Goal: Information Seeking & Learning: Learn about a topic

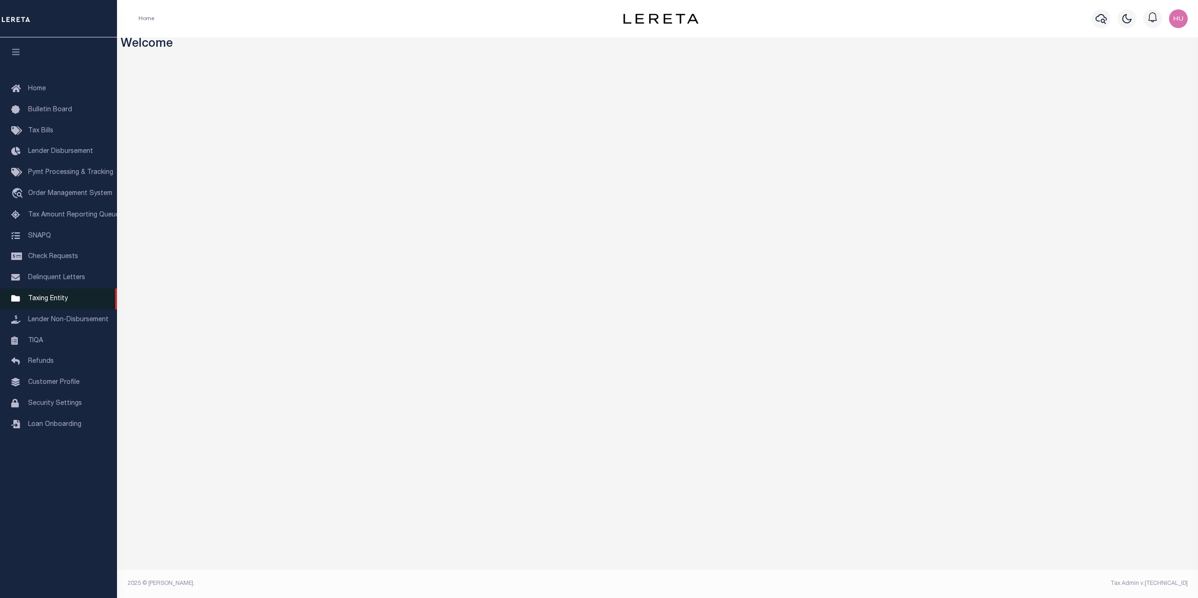
click at [50, 302] on span "Taxing Entity" at bounding box center [48, 299] width 40 height 7
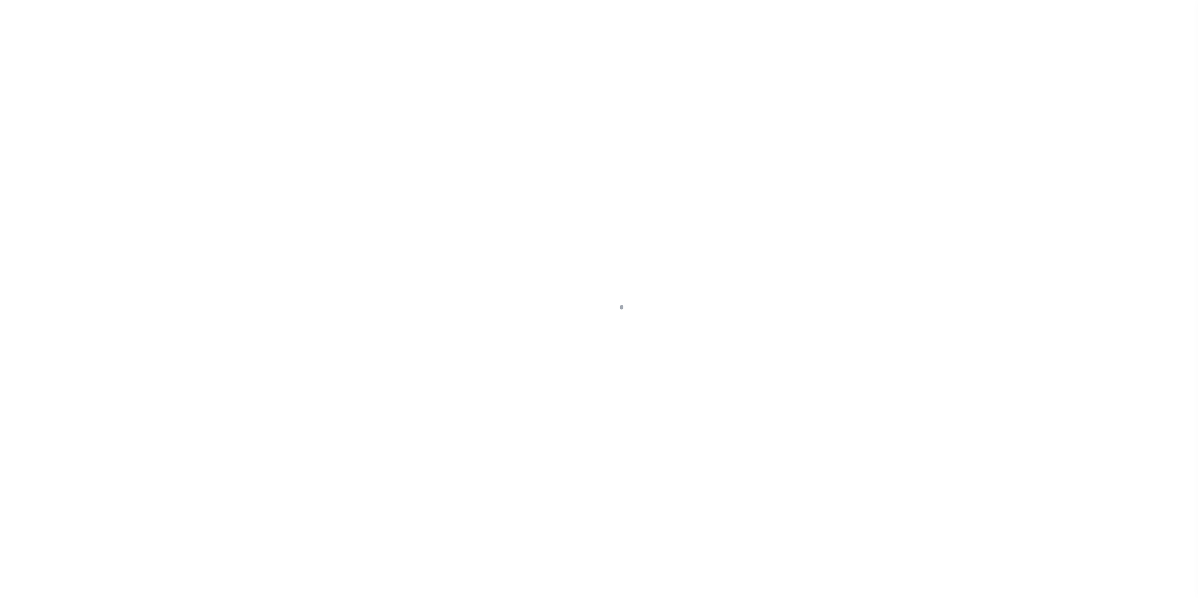
select select
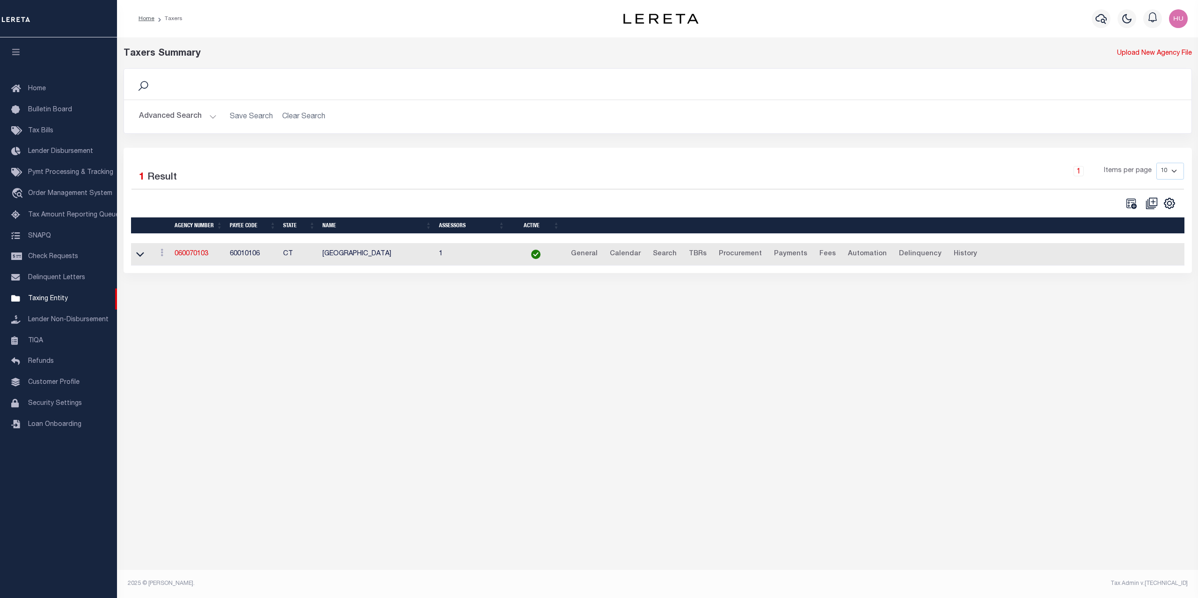
click at [185, 118] on button "Advanced Search" at bounding box center [178, 117] width 78 height 18
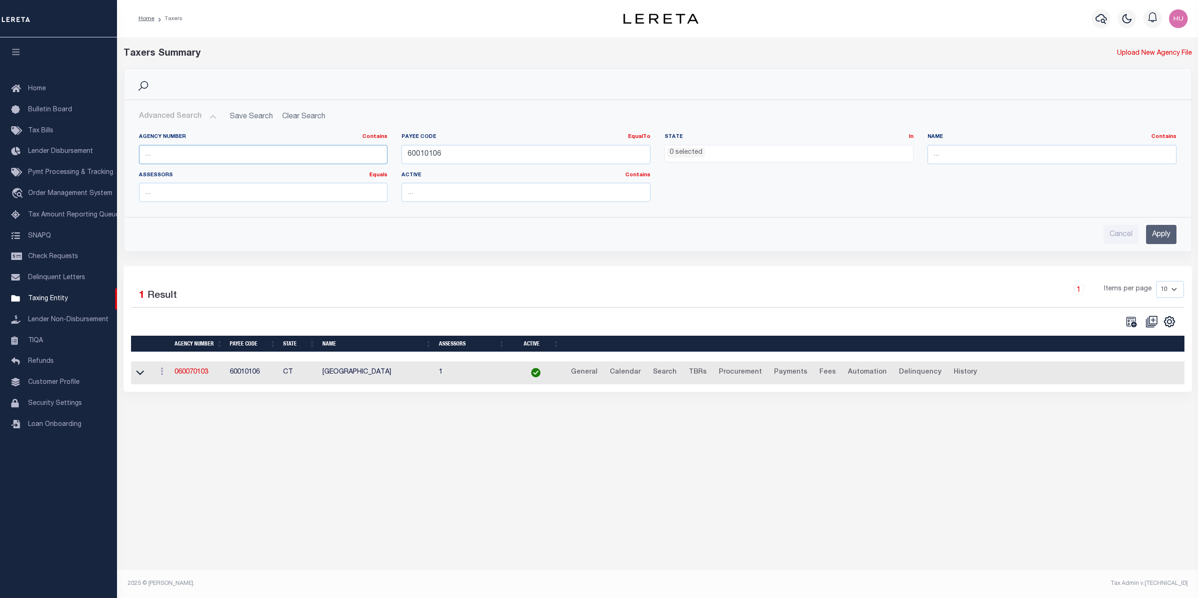
click at [175, 155] on input "text" at bounding box center [263, 154] width 249 height 19
click at [419, 156] on input "60010106" at bounding box center [525, 154] width 249 height 19
click at [259, 151] on input "text" at bounding box center [263, 154] width 249 height 19
paste input "100710103"
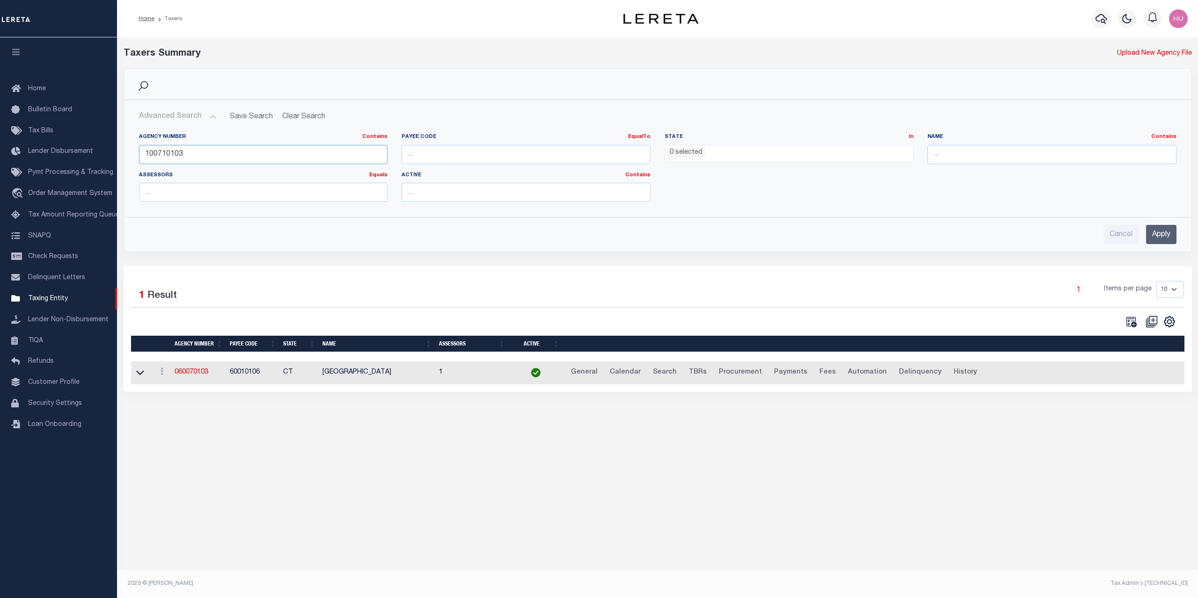
type input "100710103"
click at [1160, 239] on input "Apply" at bounding box center [1161, 234] width 30 height 19
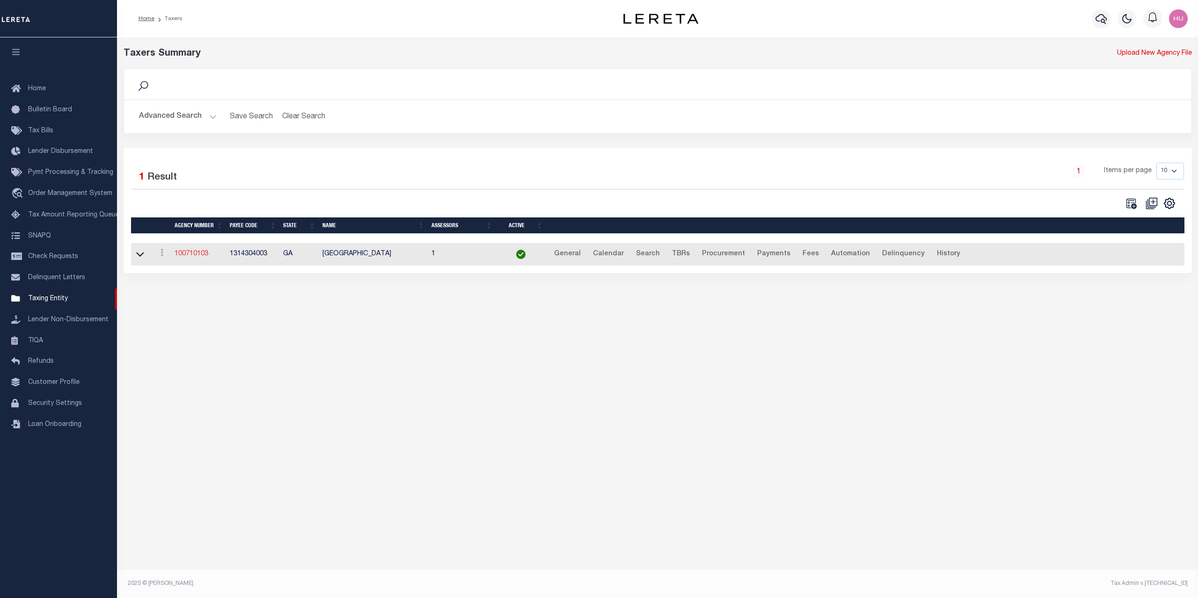
click at [190, 256] on link "100710103" at bounding box center [192, 254] width 34 height 7
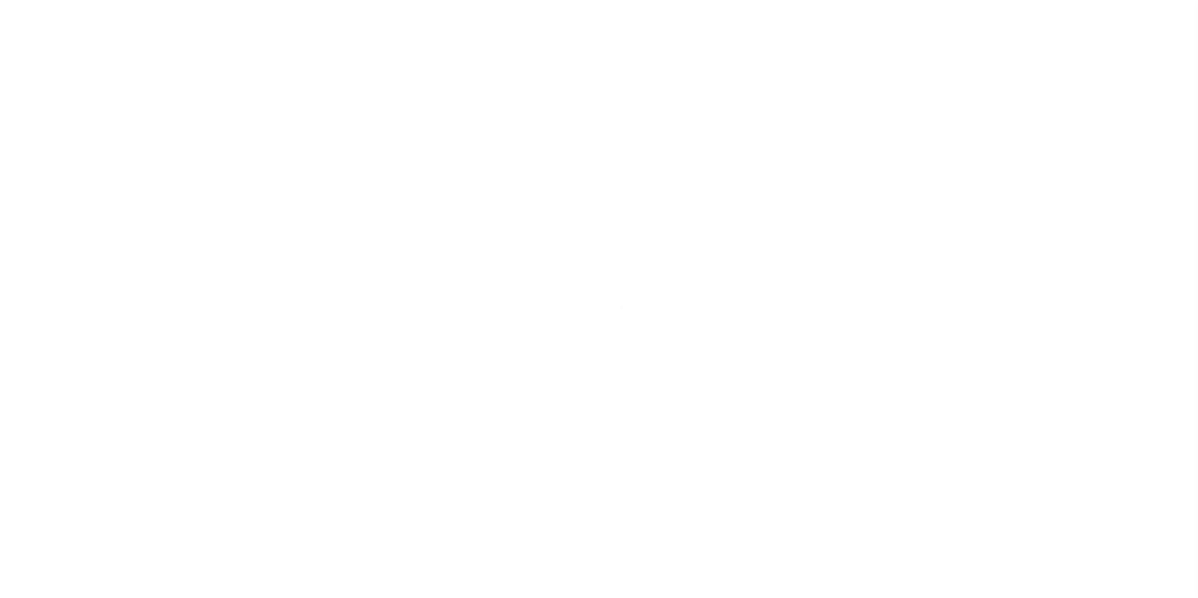
select select
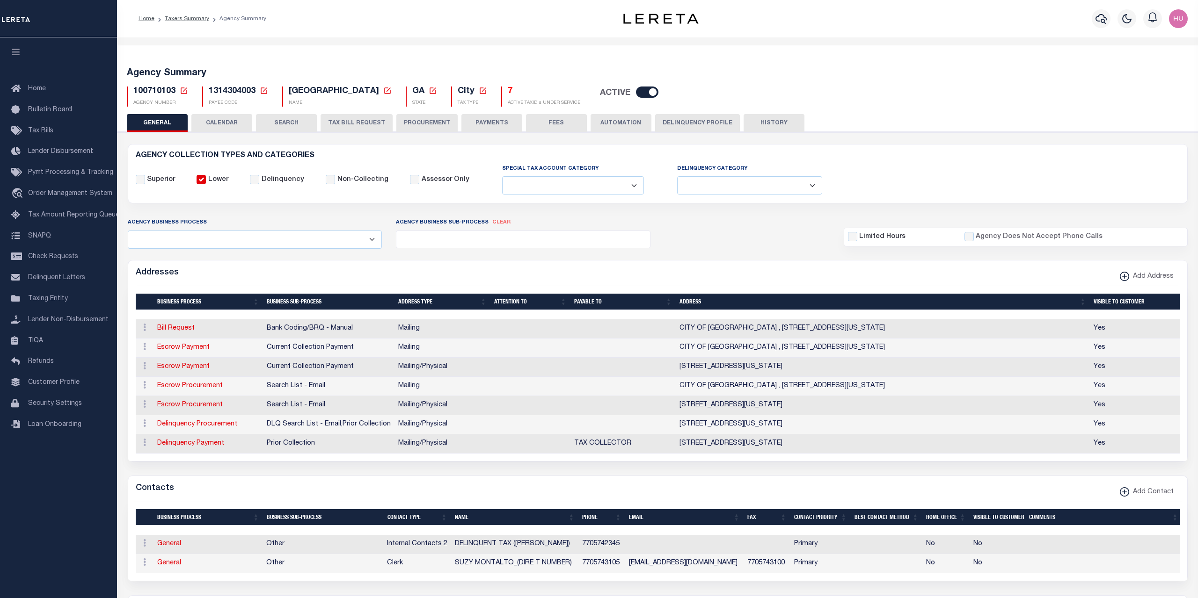
click at [227, 127] on button "CALENDAR" at bounding box center [221, 123] width 61 height 18
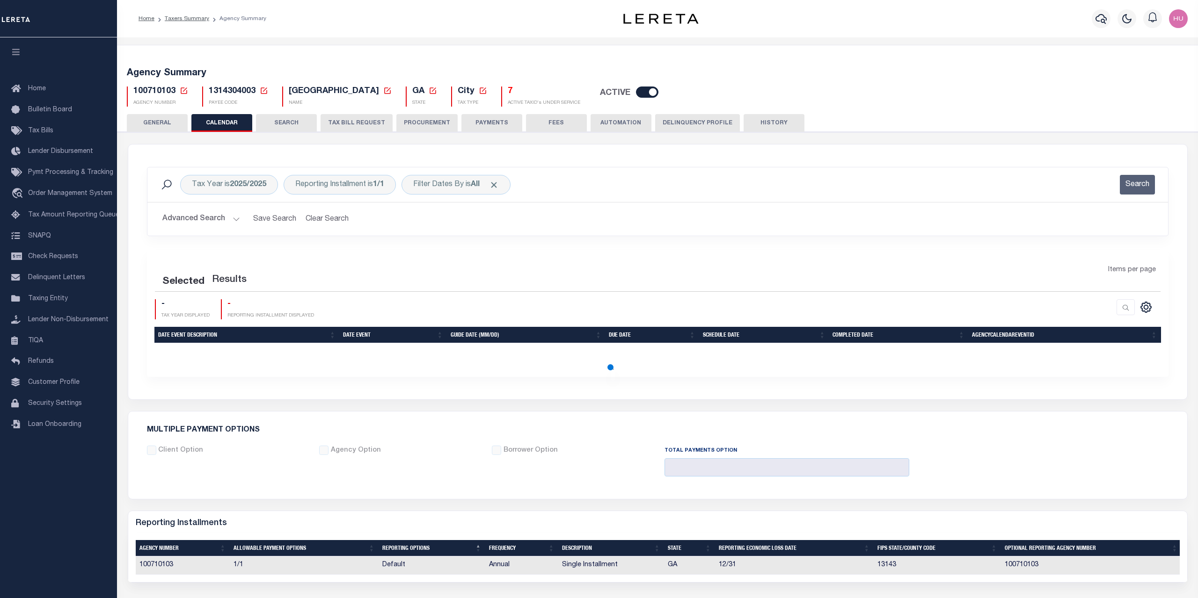
checkbox input "false"
type input "1"
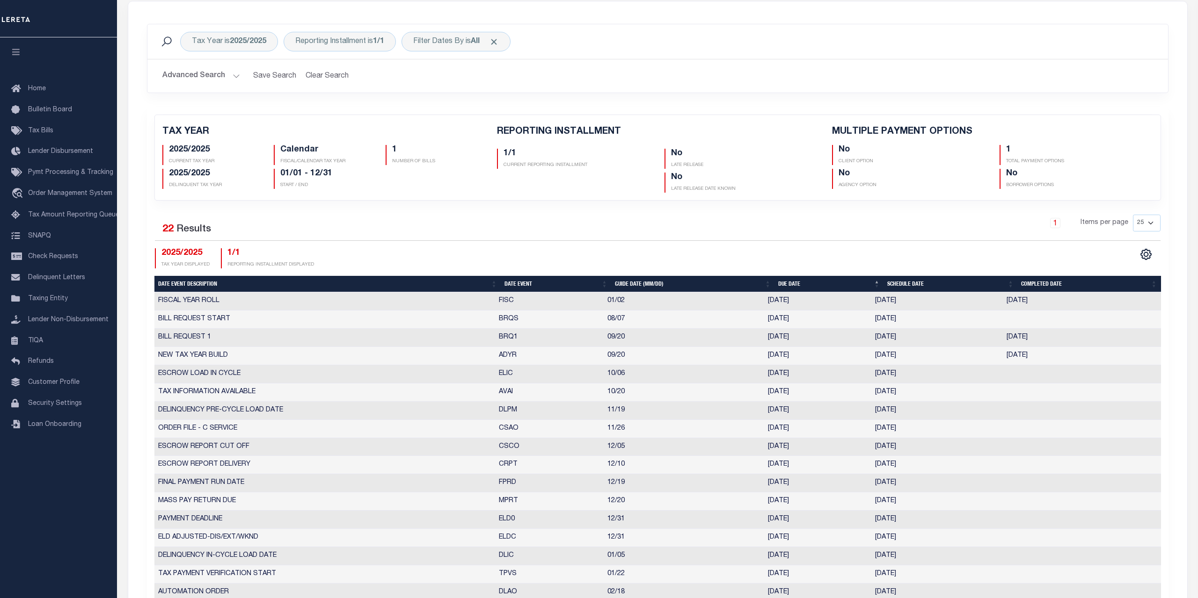
scroll to position [95, 0]
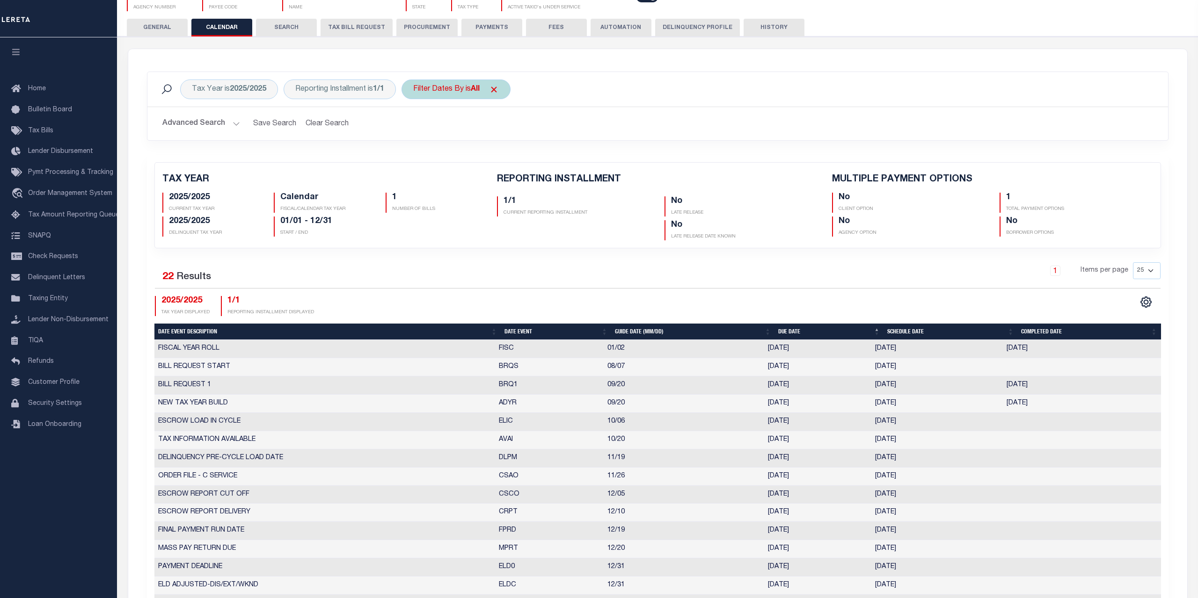
click at [446, 90] on div "Filter Dates By is All" at bounding box center [455, 90] width 109 height 20
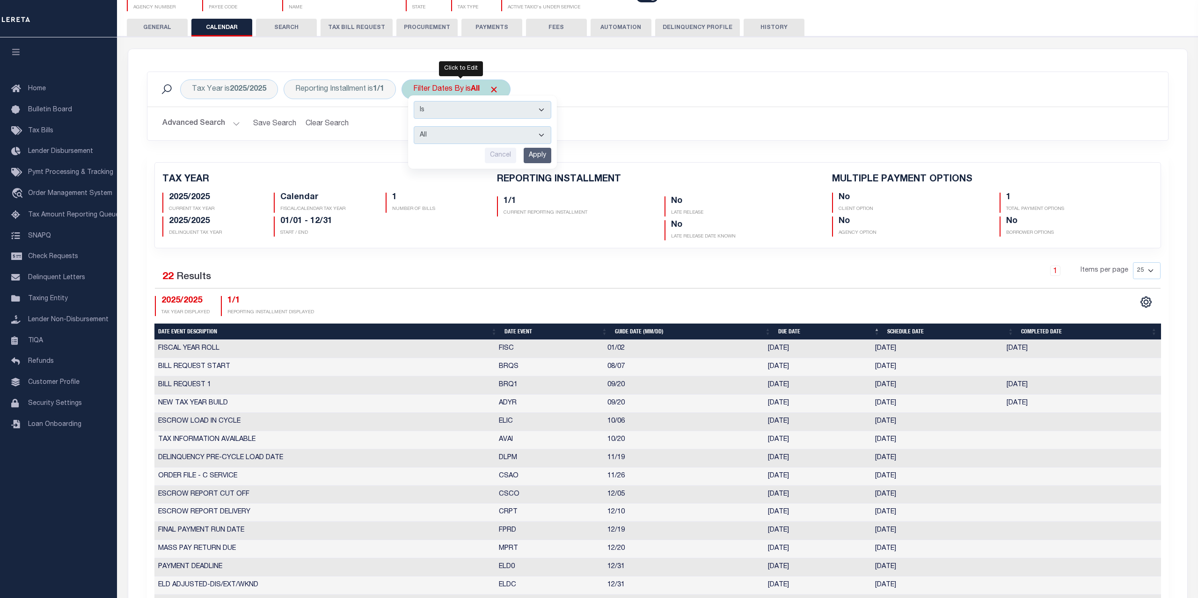
click at [414, 101] on select "Is Contains" at bounding box center [483, 110] width 138 height 18
click at [439, 157] on div "Cancel Apply" at bounding box center [483, 155] width 138 height 15
click at [414, 126] on select "Escrow Delinquency Customer Internal All" at bounding box center [483, 135] width 138 height 18
select select "1"
click option "Escrow" at bounding box center [0, 0] width 0 height 0
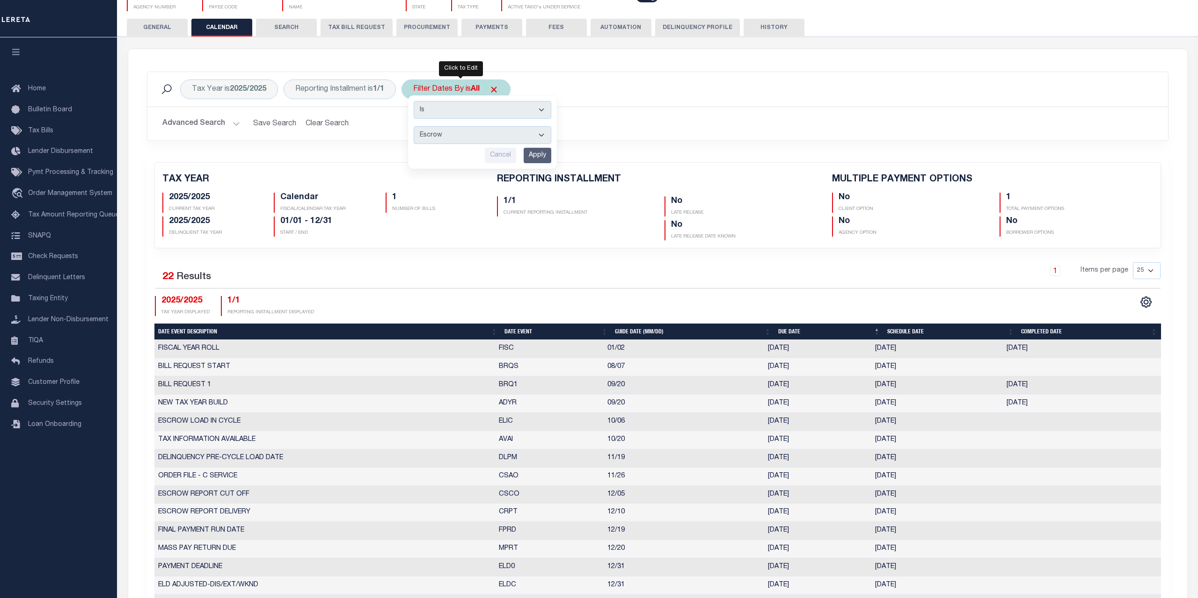
click at [538, 156] on input "Apply" at bounding box center [538, 155] width 28 height 15
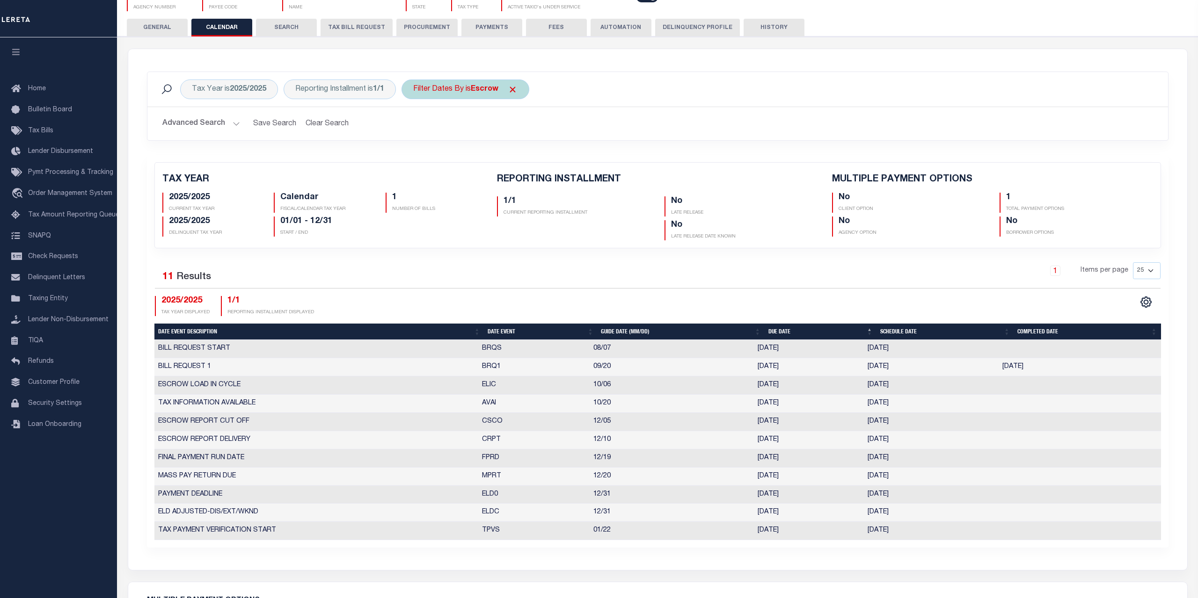
click at [476, 91] on b "Escrow" at bounding box center [485, 89] width 28 height 7
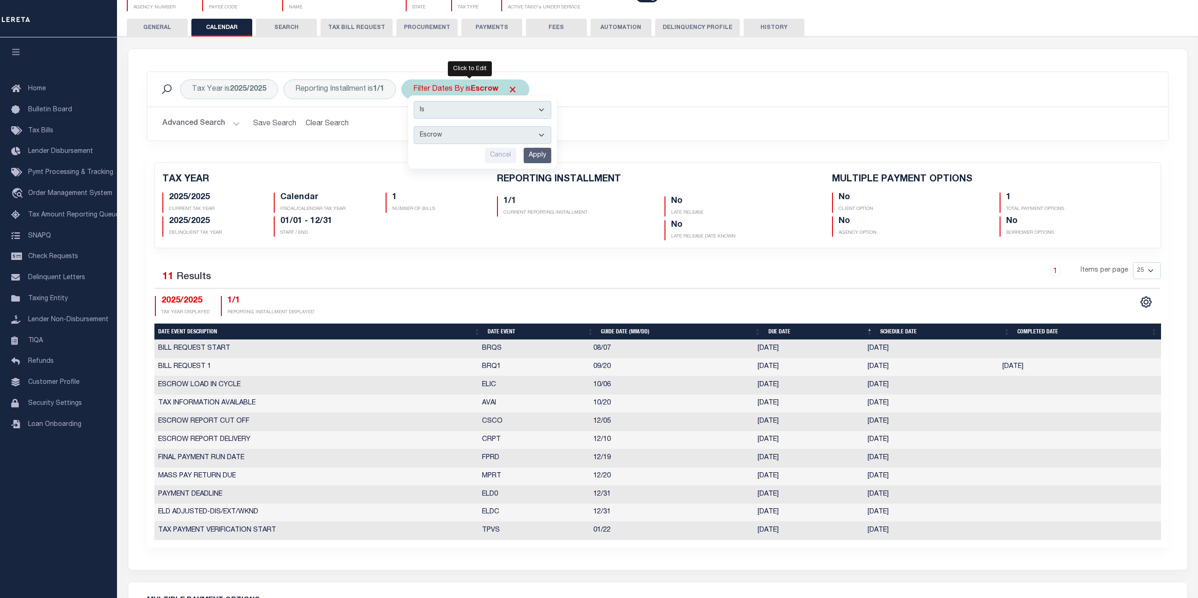
click at [414, 126] on select "Escrow Delinquency Customer Internal All" at bounding box center [483, 135] width 138 height 18
select select "2"
click option "Delinquency" at bounding box center [0, 0] width 0 height 0
click at [537, 151] on input "Apply" at bounding box center [538, 155] width 28 height 15
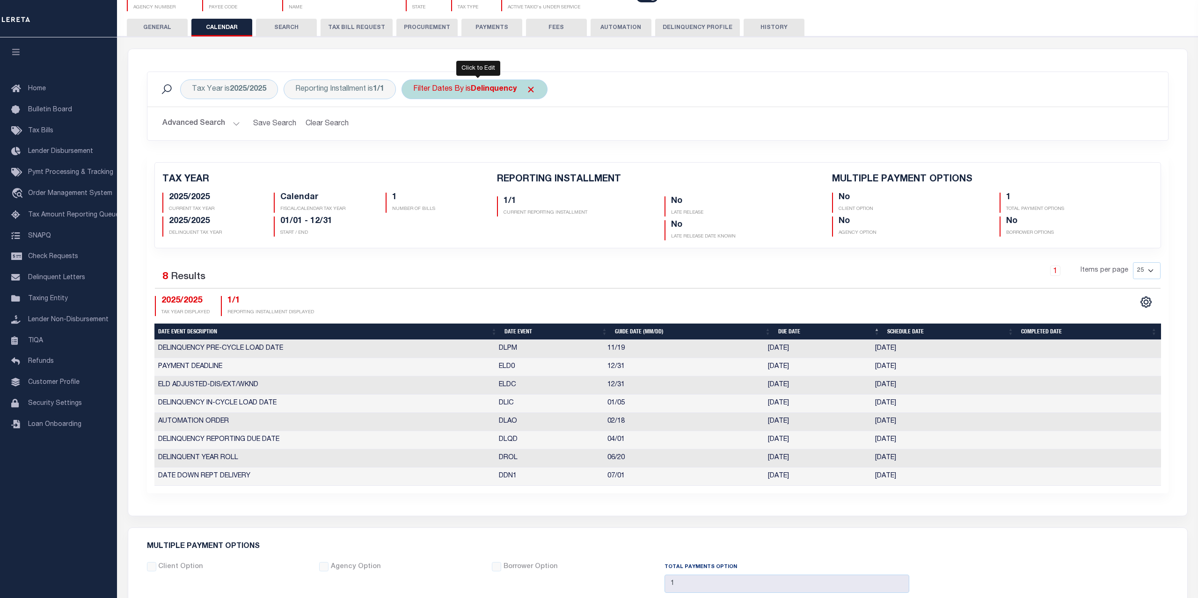
click at [474, 97] on div "Filter Dates By is Delinquency" at bounding box center [474, 90] width 146 height 20
click at [414, 126] on select "Escrow Delinquency Customer Internal All" at bounding box center [483, 135] width 138 height 18
select select "3"
click option "Customer" at bounding box center [0, 0] width 0 height 0
click at [537, 159] on input "Apply" at bounding box center [538, 155] width 28 height 15
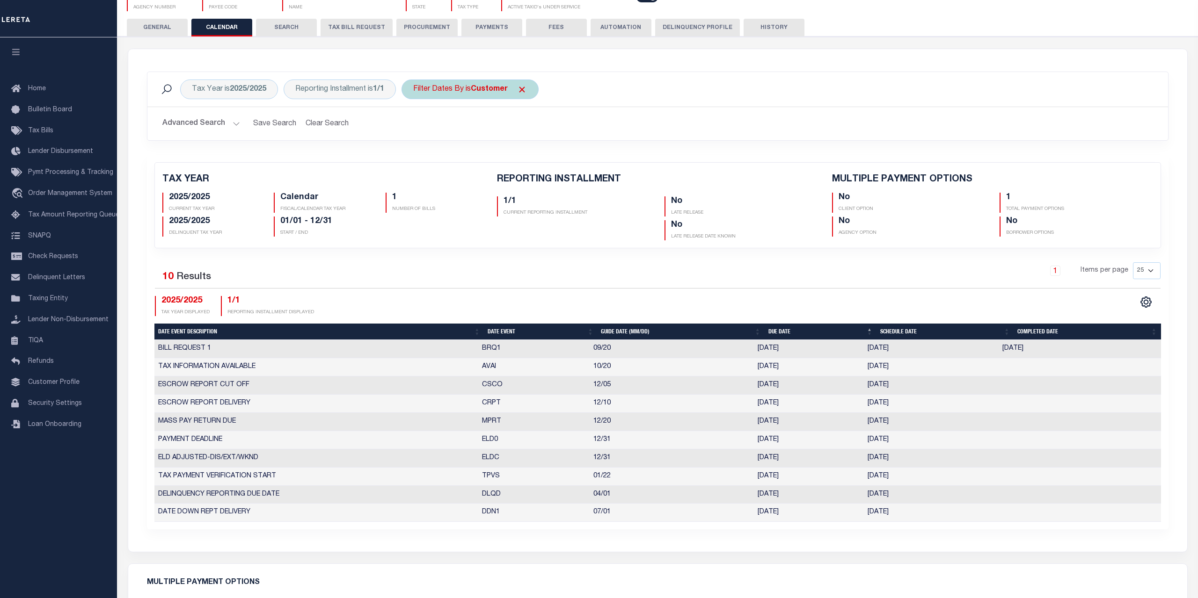
click at [483, 90] on b "Customer" at bounding box center [489, 89] width 37 height 7
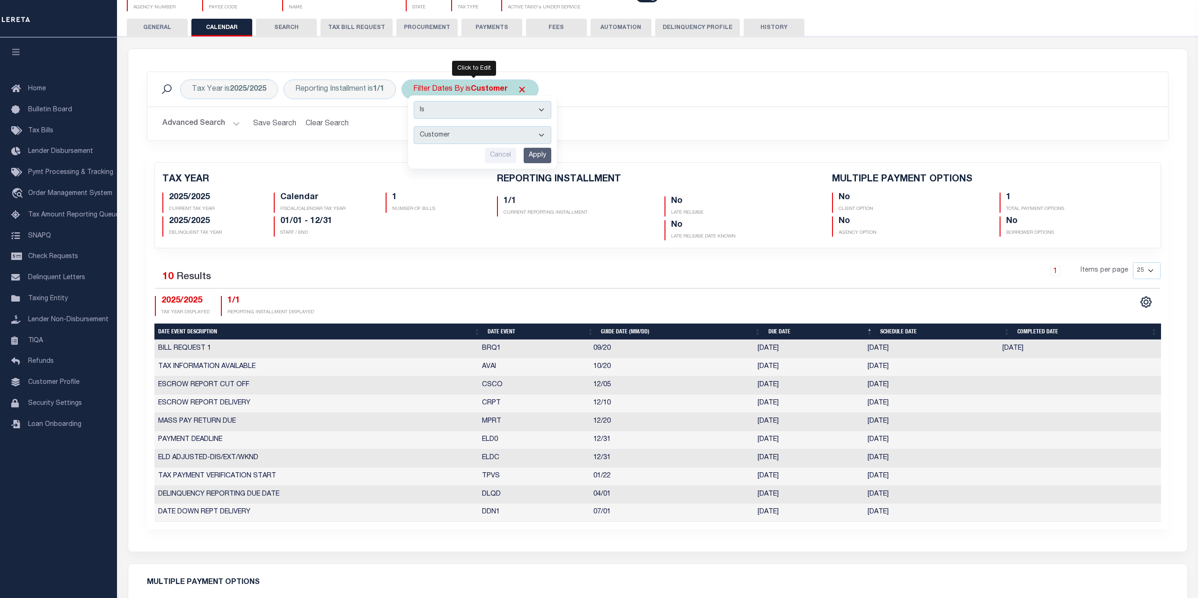
click at [414, 126] on select "Escrow Delinquency Customer Internal All" at bounding box center [483, 135] width 138 height 18
select select "4"
click option "Internal" at bounding box center [0, 0] width 0 height 0
click at [536, 157] on input "Apply" at bounding box center [538, 155] width 28 height 15
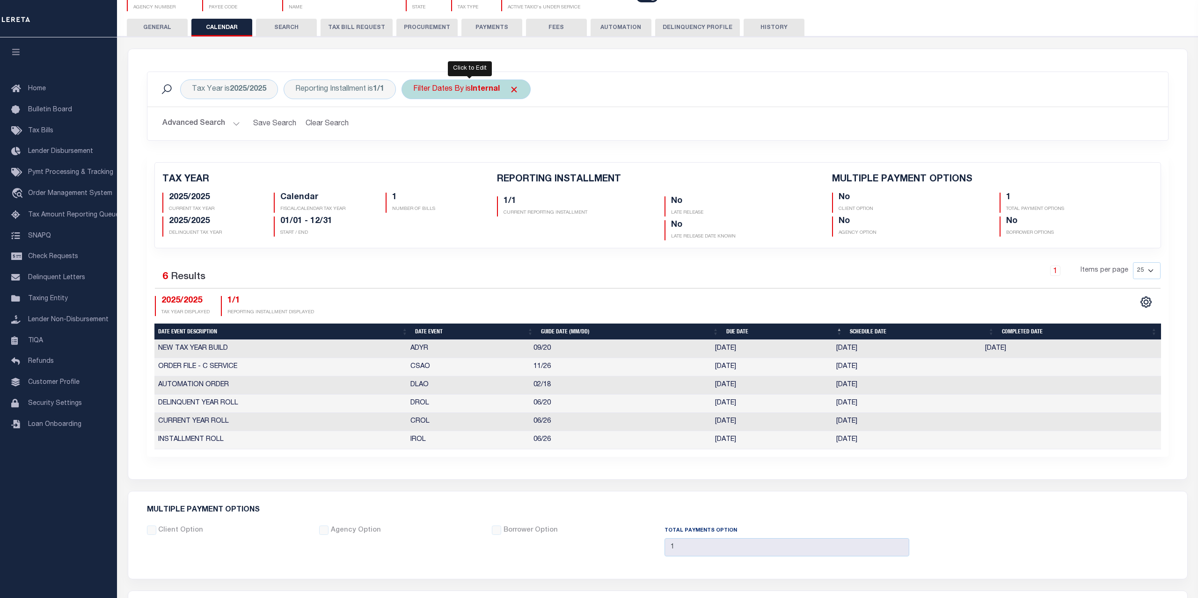
click at [475, 91] on div "Filter Dates By is Internal" at bounding box center [465, 90] width 129 height 20
click at [414, 126] on select "Escrow Delinquency Customer Internal All" at bounding box center [483, 135] width 138 height 18
select select "0"
click option "All" at bounding box center [0, 0] width 0 height 0
click at [538, 158] on input "Apply" at bounding box center [538, 155] width 28 height 15
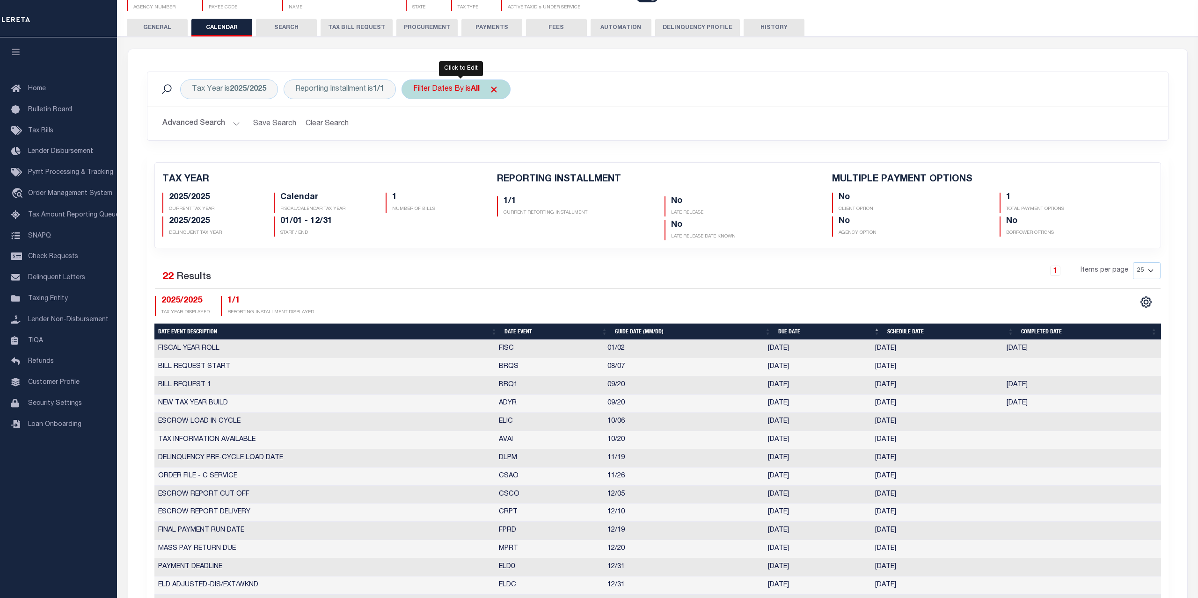
click at [468, 93] on div "Filter Dates By is All" at bounding box center [455, 90] width 109 height 20
select select "0"
click at [414, 101] on select "Is Contains" at bounding box center [483, 110] width 138 height 18
select select "c"
click option "Contains" at bounding box center [0, 0] width 0 height 0
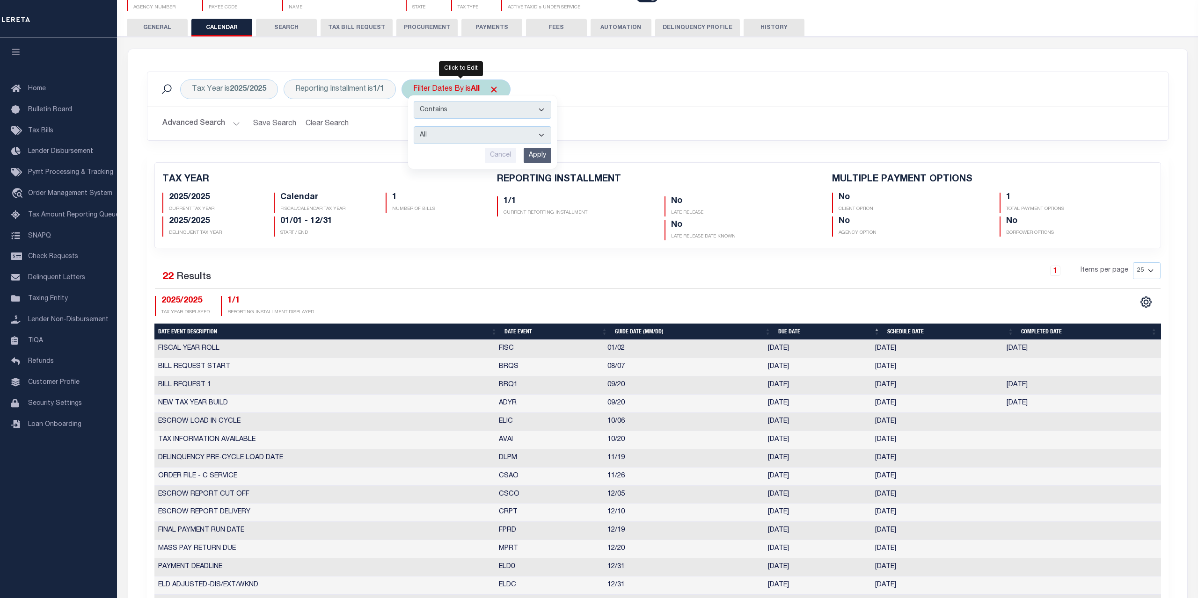
click at [414, 126] on select "Escrow Delinquency Customer Internal All" at bounding box center [483, 135] width 138 height 18
select select "1"
click option "Escrow" at bounding box center [0, 0] width 0 height 0
click at [536, 157] on input "Apply" at bounding box center [538, 155] width 28 height 15
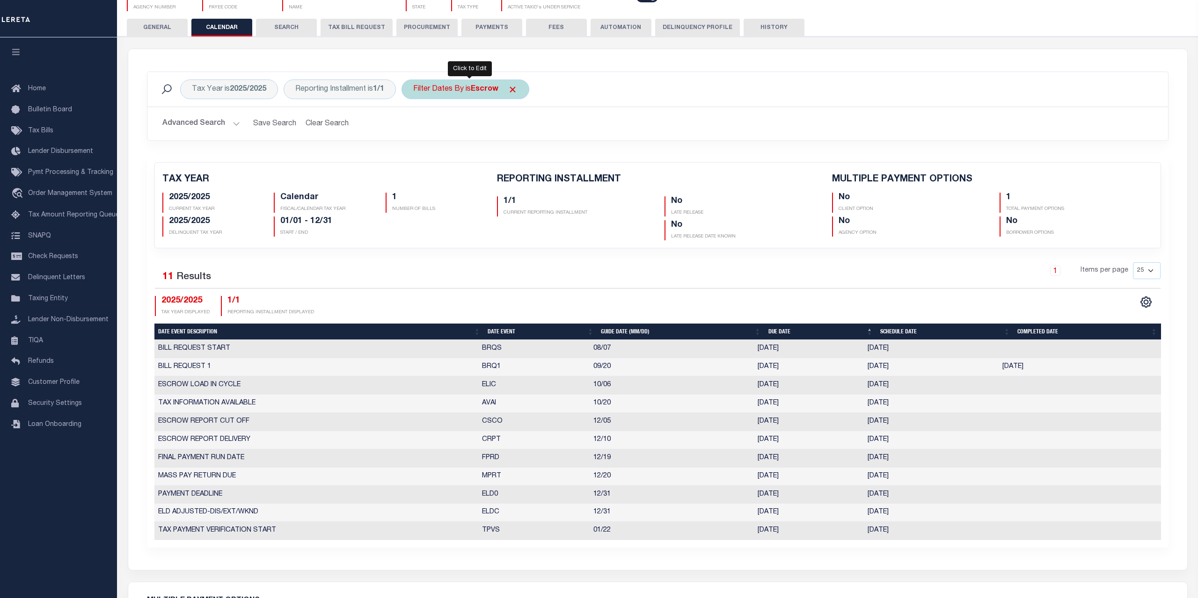
click at [485, 93] on b "Escrow" at bounding box center [485, 89] width 28 height 7
select select "i"
click option "Is" at bounding box center [0, 0] width 0 height 0
click at [414, 126] on select "Escrow Delinquency Customer Internal All" at bounding box center [483, 135] width 138 height 18
select select "0"
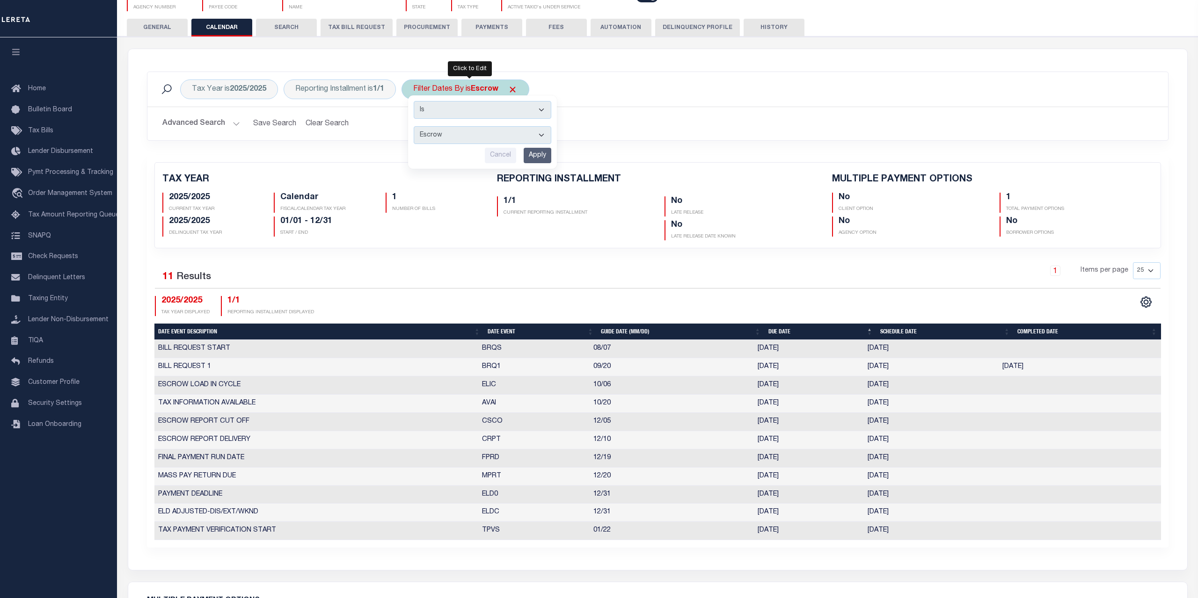
click option "All" at bounding box center [0, 0] width 0 height 0
click at [537, 157] on input "Apply" at bounding box center [538, 155] width 28 height 15
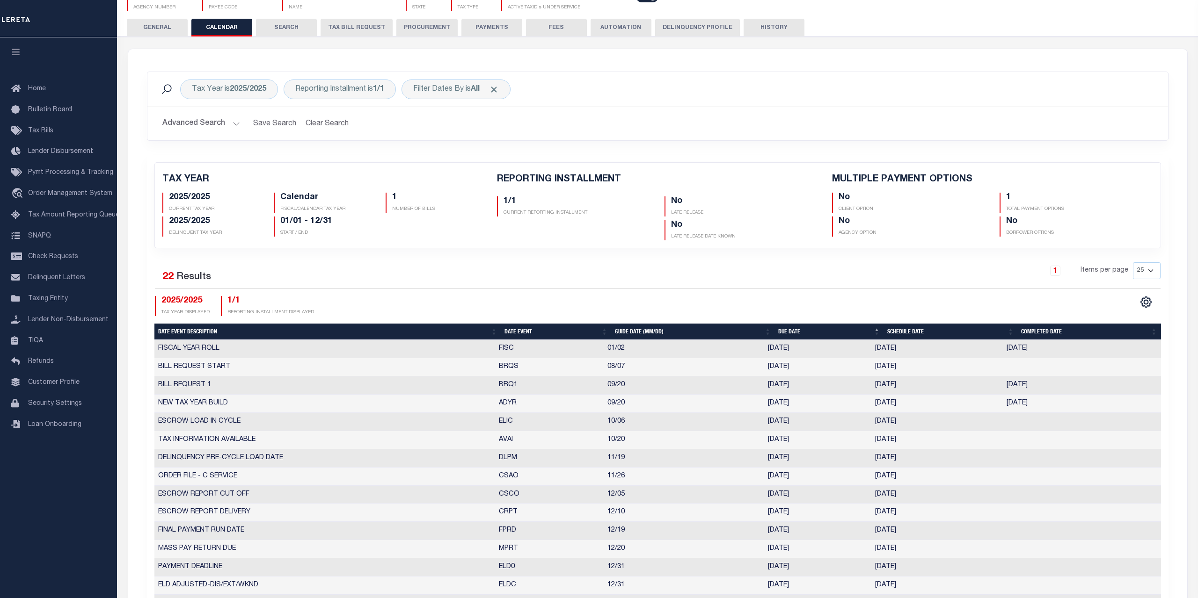
click at [696, 125] on h2 "Advanced Search Save Search Clear Search PayeeReportingEventDatesGridWrapper_dy…" at bounding box center [657, 124] width 1005 height 18
click at [764, 19] on button "HISTORY" at bounding box center [773, 28] width 61 height 18
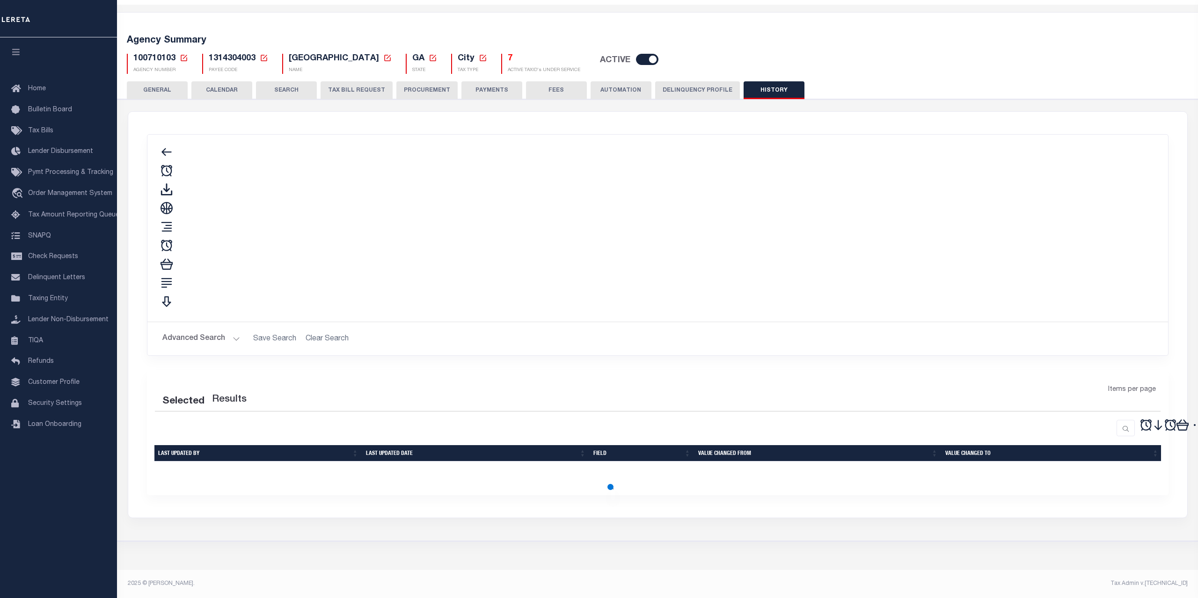
scroll to position [0, 0]
